Goal: Check status: Check status

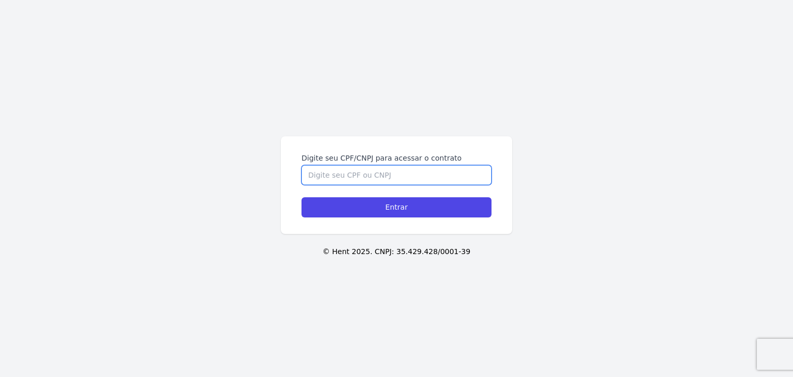
click at [395, 176] on input "Digite seu CPF/CNPJ para acessar o contrato" at bounding box center [396, 175] width 190 height 20
paste input "090.059.228-18"
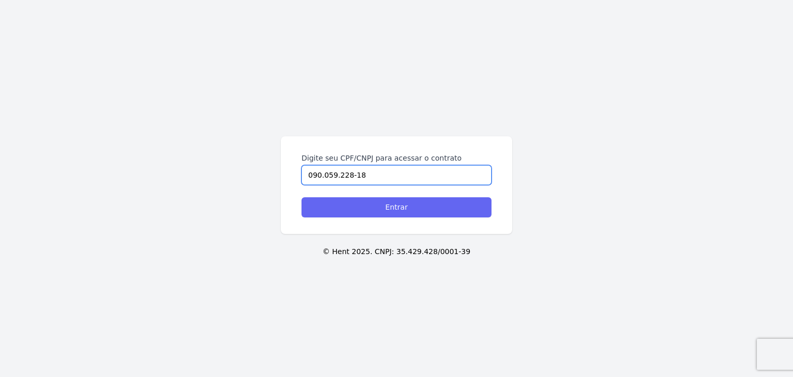
type input "090.059.228-18"
click at [386, 206] on input "Entrar" at bounding box center [396, 207] width 190 height 20
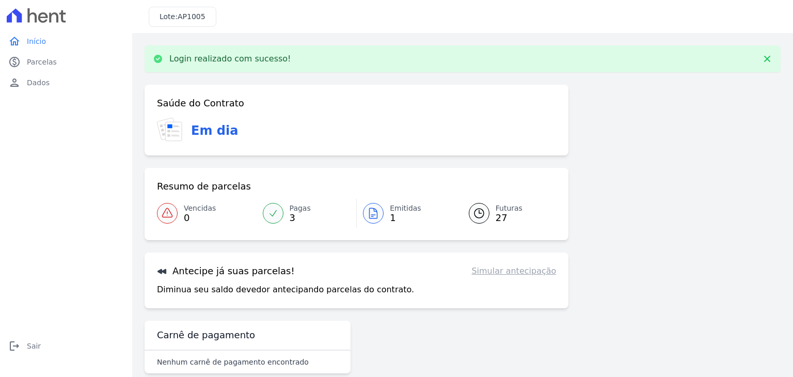
click at [370, 219] on icon at bounding box center [373, 213] width 12 height 12
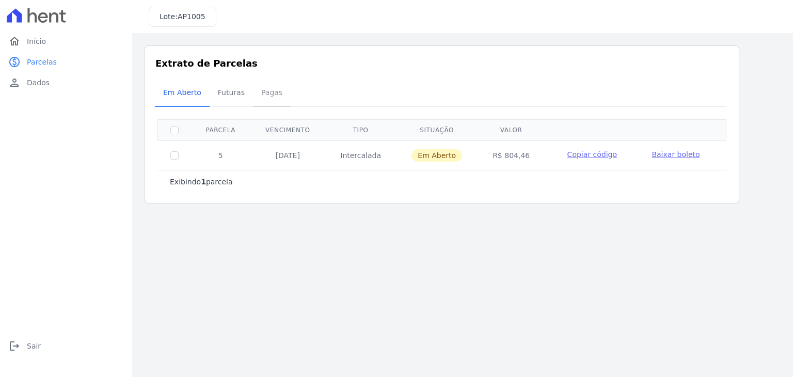
click at [265, 98] on span "Pagas" at bounding box center [272, 92] width 34 height 21
click at [231, 99] on span "Futuras" at bounding box center [231, 92] width 39 height 21
click at [232, 98] on span "Futuras" at bounding box center [231, 92] width 39 height 21
click at [232, 94] on span "Futuras" at bounding box center [231, 92] width 39 height 21
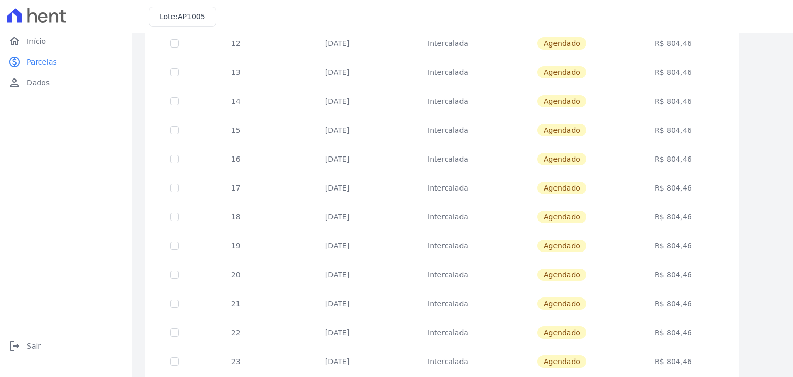
scroll to position [401, 0]
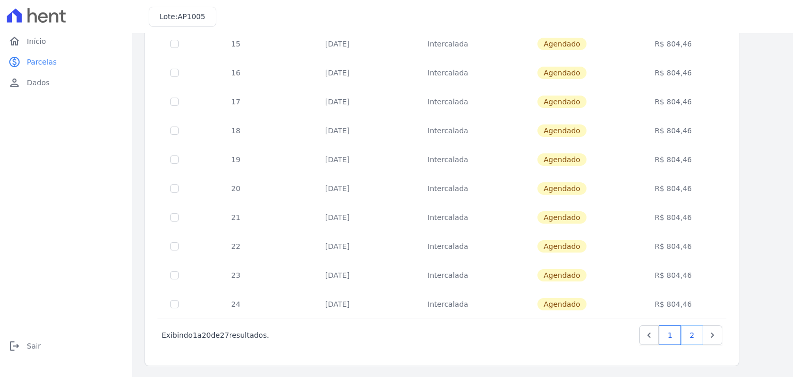
click at [695, 332] on link "2" at bounding box center [692, 335] width 22 height 20
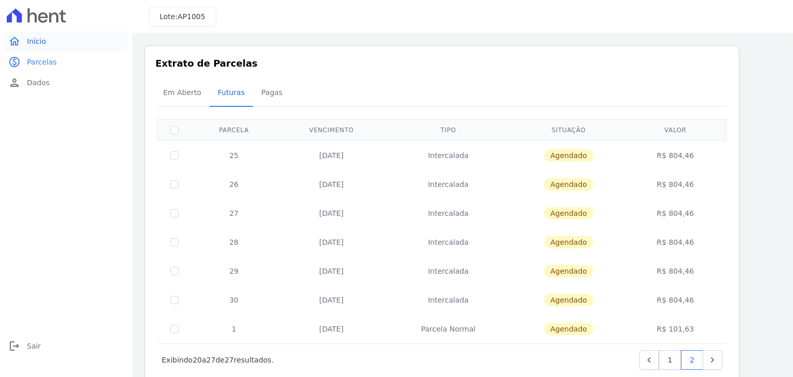
click at [36, 47] on link "home Início" at bounding box center [66, 41] width 124 height 21
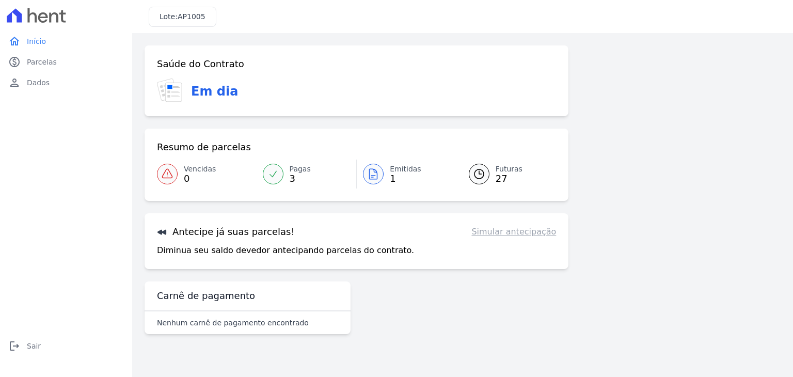
click at [539, 230] on link "Simular antecipação" at bounding box center [513, 232] width 85 height 12
click at [539, 234] on link "Simular antecipação" at bounding box center [513, 232] width 85 height 12
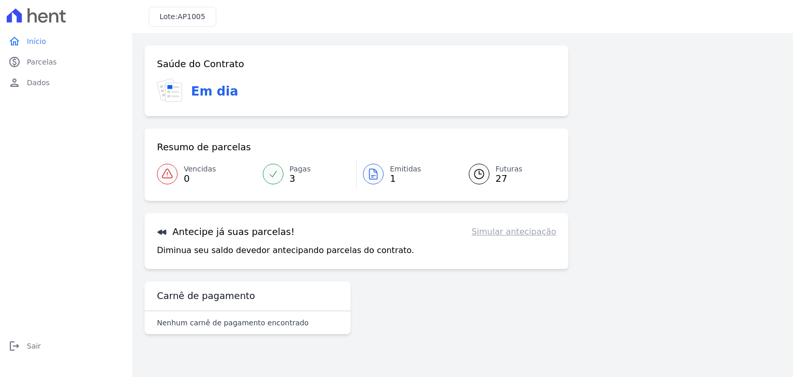
drag, startPoint x: 18, startPoint y: 360, endPoint x: 12, endPoint y: 366, distance: 7.7
click at [14, 364] on div "logout Sair logout Sair" at bounding box center [66, 352] width 124 height 33
drag, startPoint x: 23, startPoint y: 358, endPoint x: 32, endPoint y: 347, distance: 13.6
click at [25, 356] on div "logout Sair logout Sair" at bounding box center [66, 352] width 124 height 33
click at [33, 347] on span "Sair" at bounding box center [34, 346] width 14 height 10
